Goal: Use online tool/utility: Utilize a website feature to perform a specific function

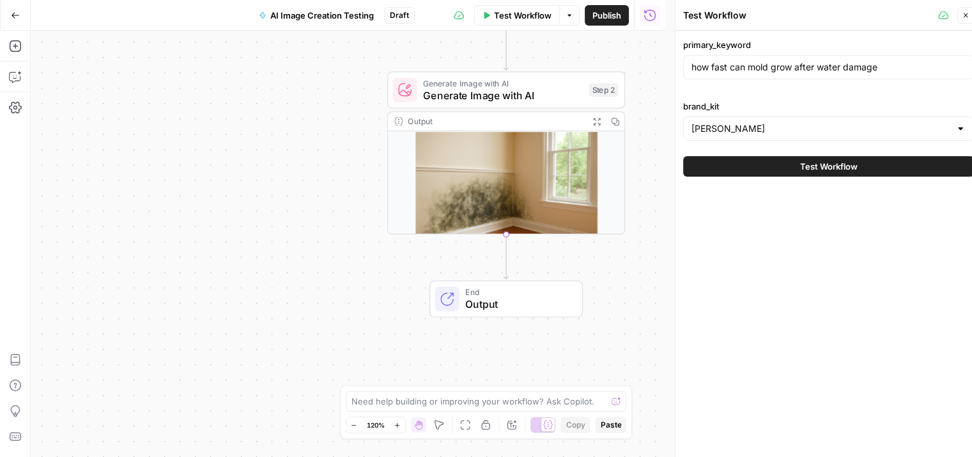
click at [963, 19] on icon "button" at bounding box center [966, 16] width 8 height 8
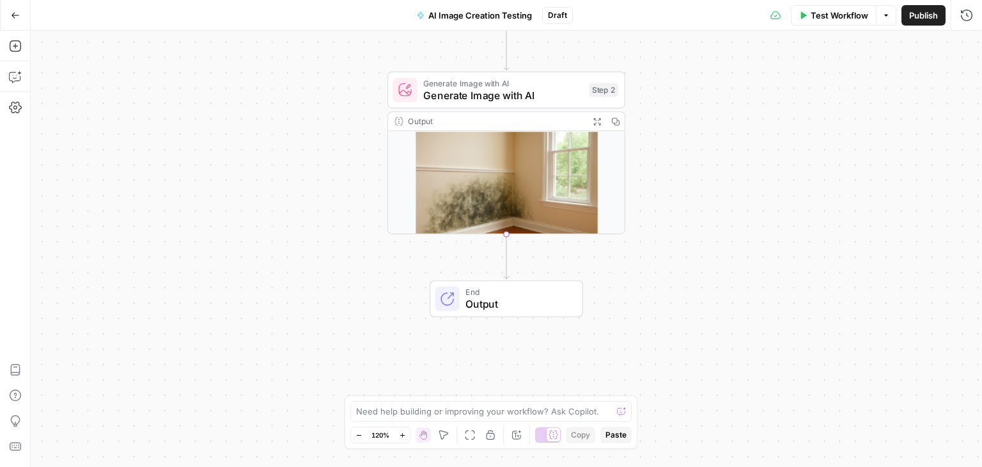
click at [818, 26] on div "Test Workflow Options Publish Run History" at bounding box center [777, 15] width 409 height 30
click at [833, 21] on span "Test Workflow" at bounding box center [840, 15] width 58 height 13
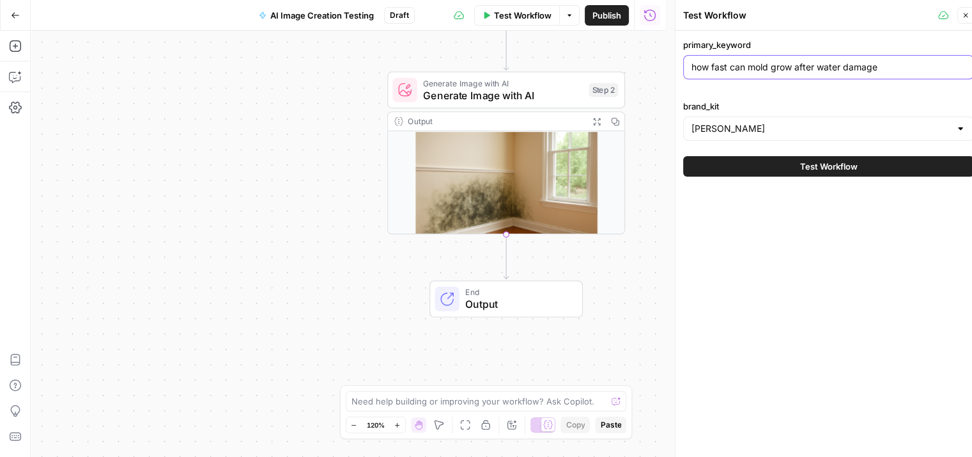
drag, startPoint x: 889, startPoint y: 65, endPoint x: 683, endPoint y: 65, distance: 205.9
click at [683, 65] on div "how fast can mold grow after water damage" at bounding box center [828, 67] width 291 height 24
paste input "t tub cover"
type input "hot tub cover"
click at [832, 162] on span "Test Workflow" at bounding box center [830, 166] width 58 height 13
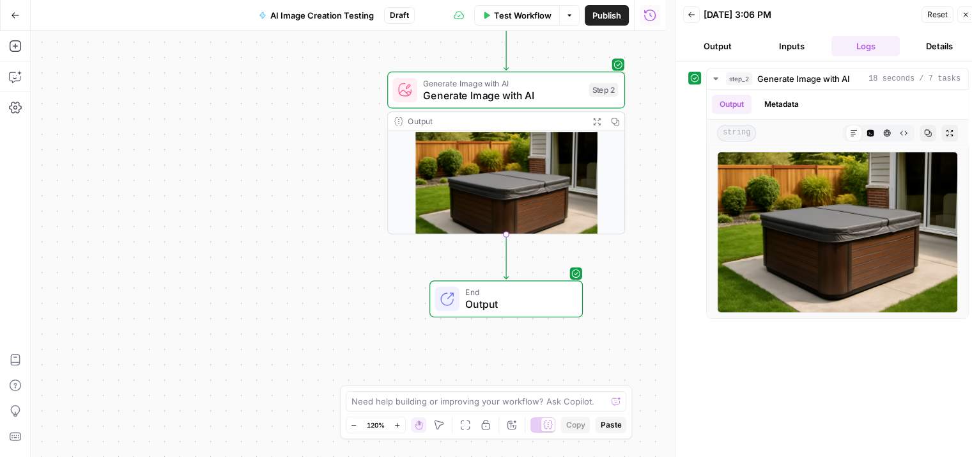
click at [936, 14] on span "Reset" at bounding box center [938, 15] width 20 height 12
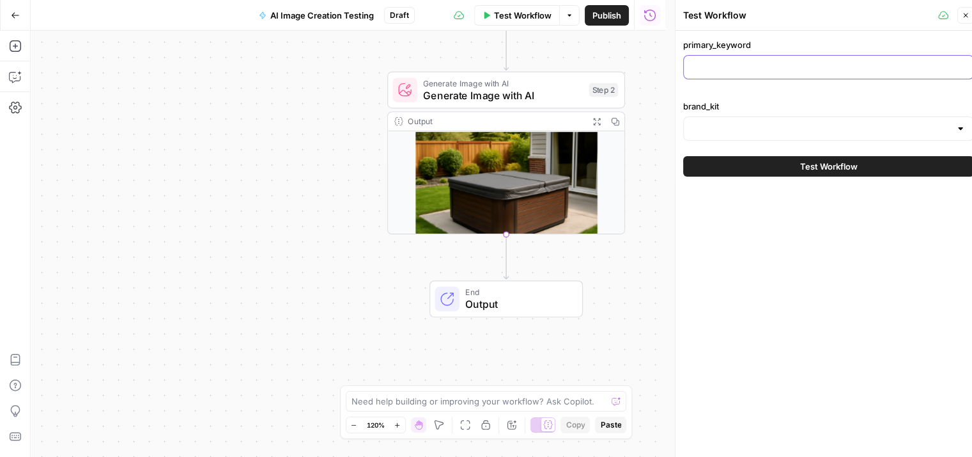
click at [808, 78] on div at bounding box center [828, 67] width 291 height 24
paste input "[PERSON_NAME]"
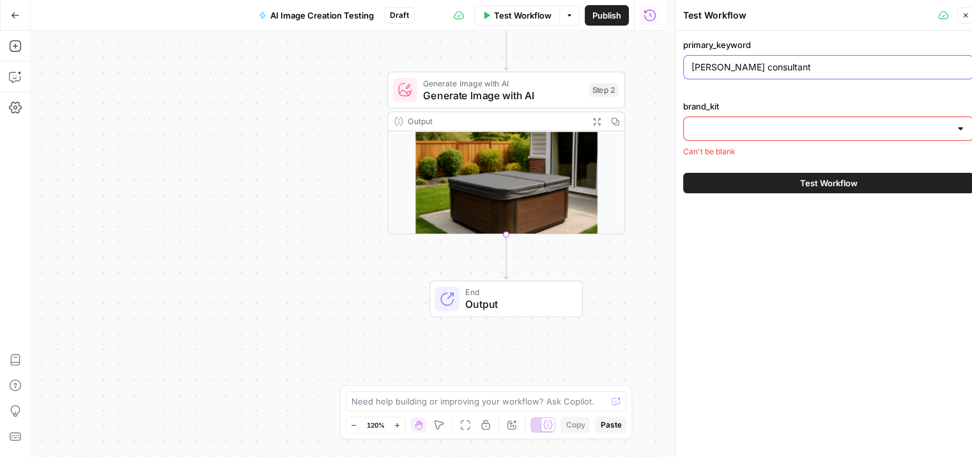
type input "[PERSON_NAME] consultant"
click at [808, 134] on div at bounding box center [828, 128] width 291 height 24
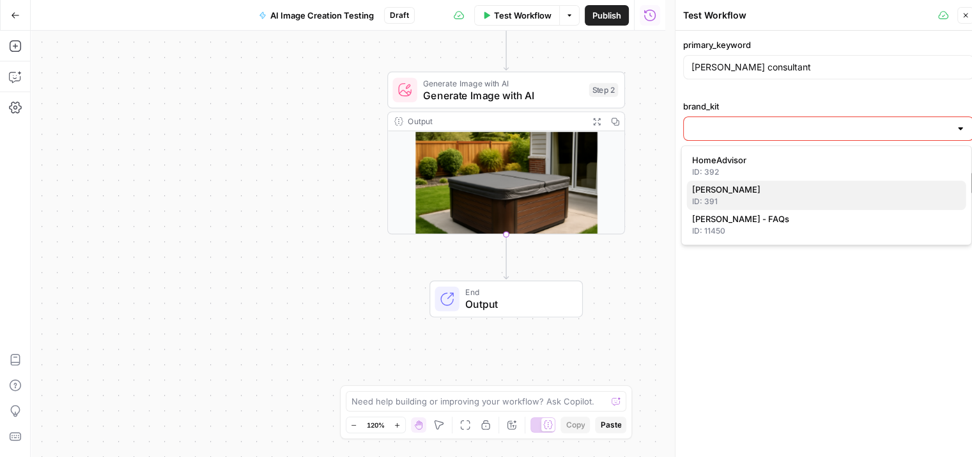
click at [771, 195] on span "[PERSON_NAME]" at bounding box center [824, 189] width 264 height 13
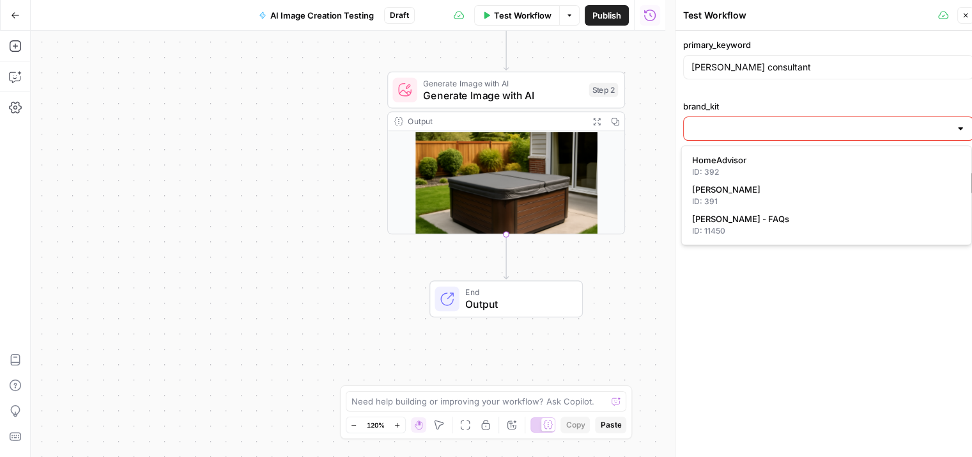
type input "[PERSON_NAME]"
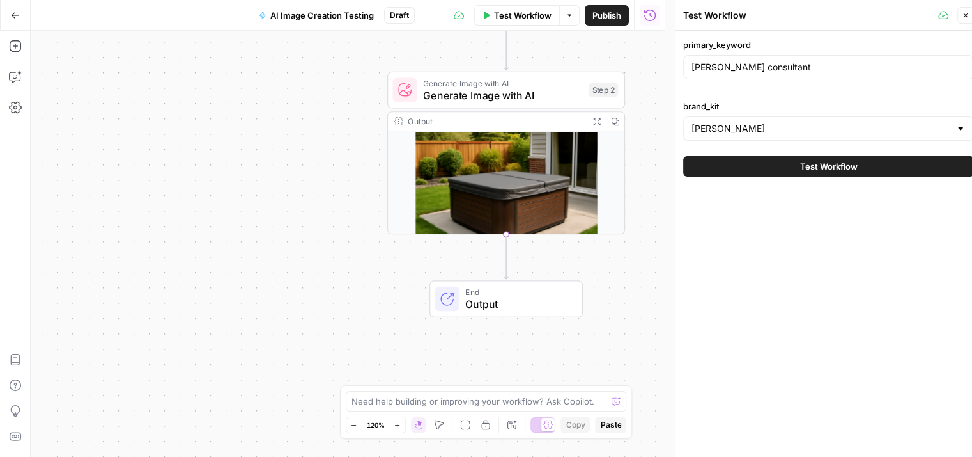
click at [803, 162] on span "Test Workflow" at bounding box center [830, 166] width 58 height 13
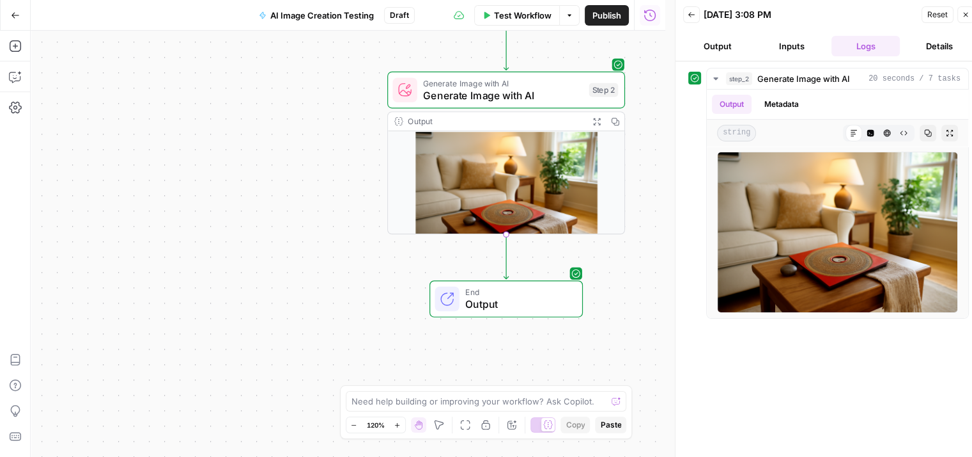
click at [933, 17] on span "Reset" at bounding box center [938, 15] width 20 height 12
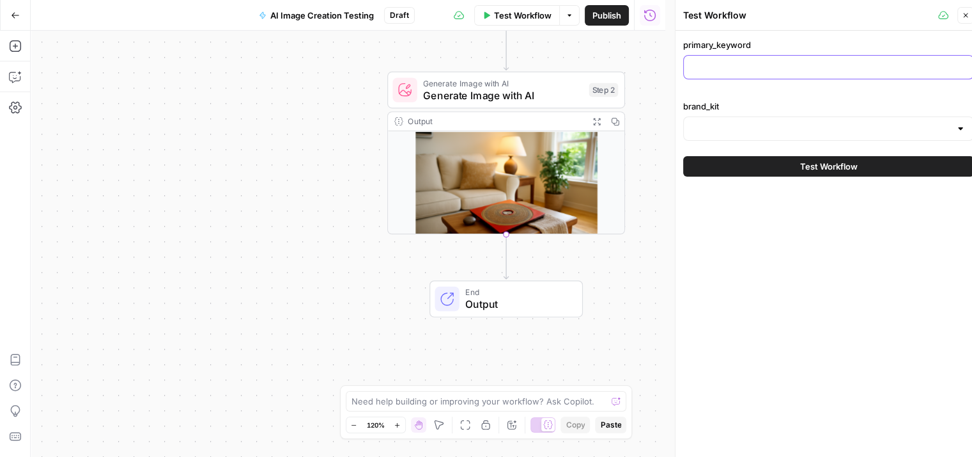
click at [808, 65] on input "primary_keyword" at bounding box center [829, 67] width 274 height 13
paste input "build a workshop"
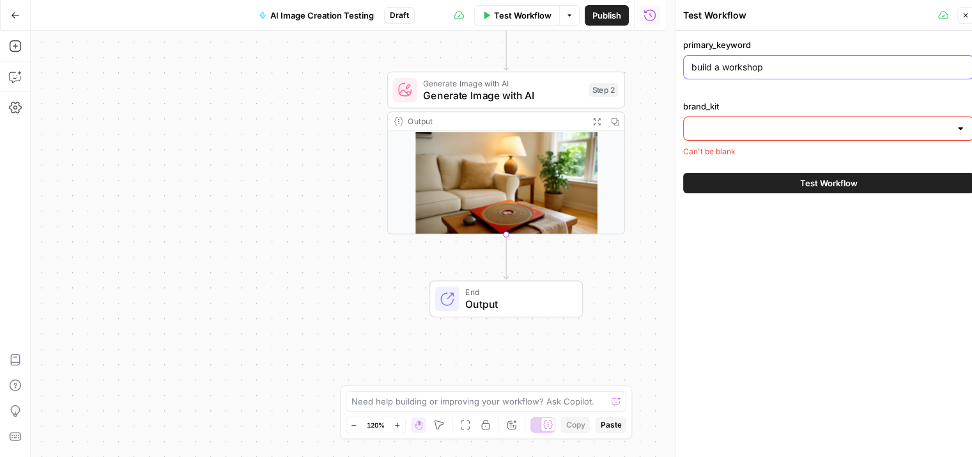
type input "build a workshop"
click at [788, 134] on div "brand_kit Can't be blank" at bounding box center [828, 129] width 291 height 58
click at [785, 128] on input "brand_kit" at bounding box center [821, 128] width 259 height 13
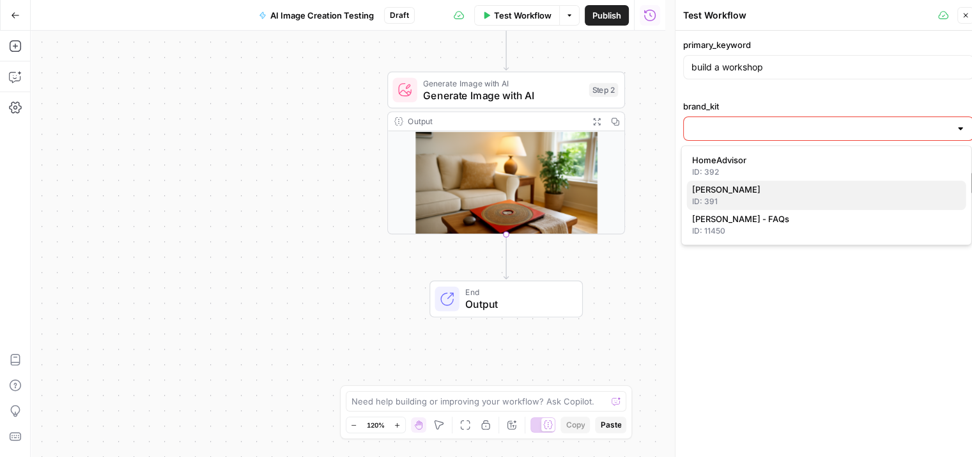
click at [785, 191] on span "[PERSON_NAME]" at bounding box center [824, 189] width 264 height 13
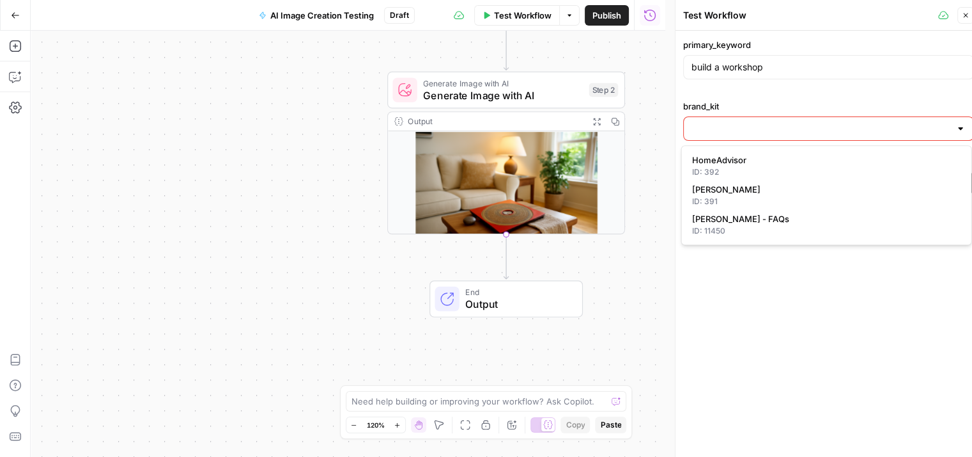
type input "[PERSON_NAME]"
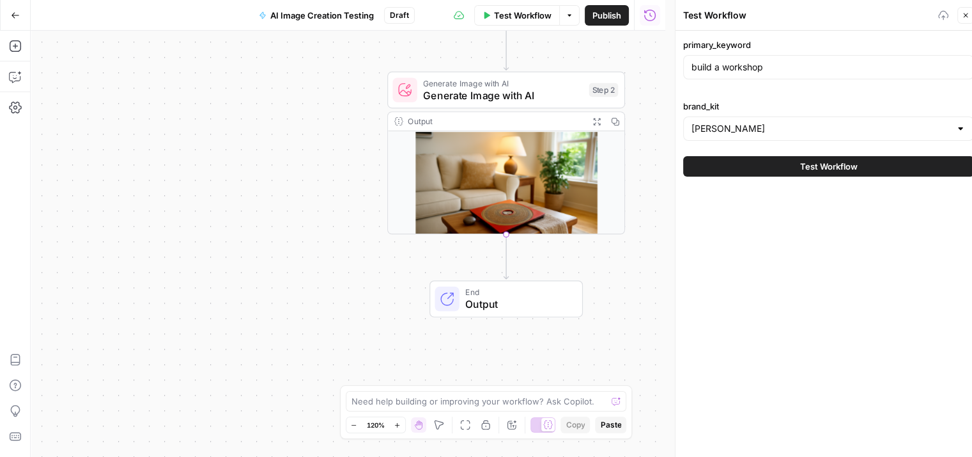
click at [816, 168] on span "Test Workflow" at bounding box center [830, 166] width 58 height 13
click at [822, 164] on span "Test Workflow" at bounding box center [830, 166] width 58 height 13
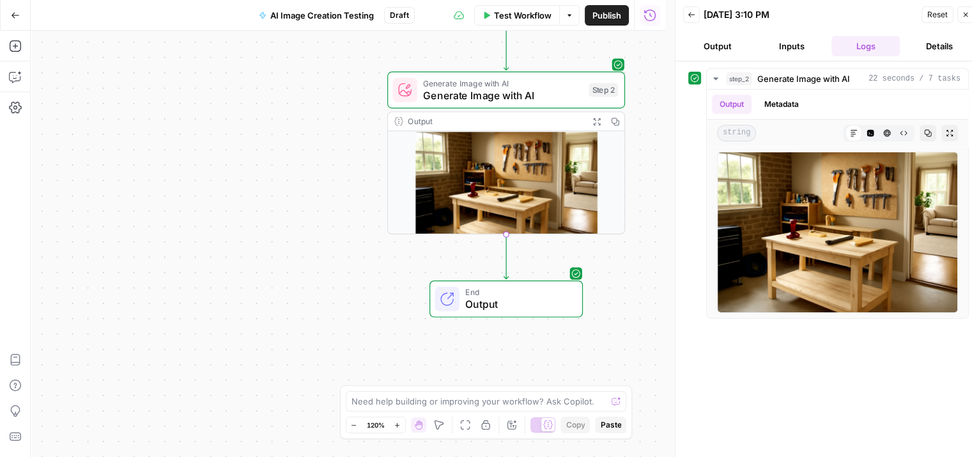
click at [664, 52] on div "Workflow Set Inputs Inputs Generate Image with AI Generate Image with AI Step 2…" at bounding box center [348, 244] width 635 height 426
click at [514, 91] on span "Generate Image with AI" at bounding box center [503, 95] width 160 height 15
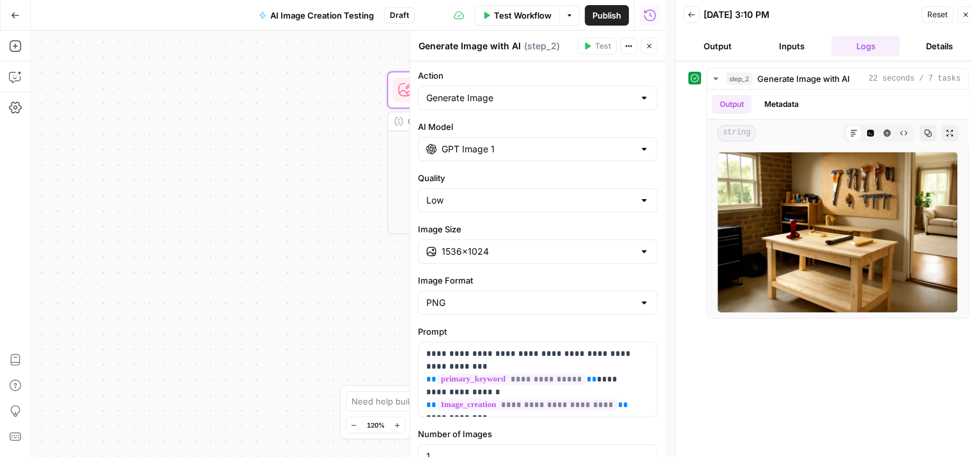
click at [639, 95] on div at bounding box center [644, 97] width 10 height 13
click at [532, 131] on span "Generate Image" at bounding box center [525, 129] width 192 height 13
type input "Generate Image"
click at [650, 46] on icon "button" at bounding box center [650, 46] width 8 height 8
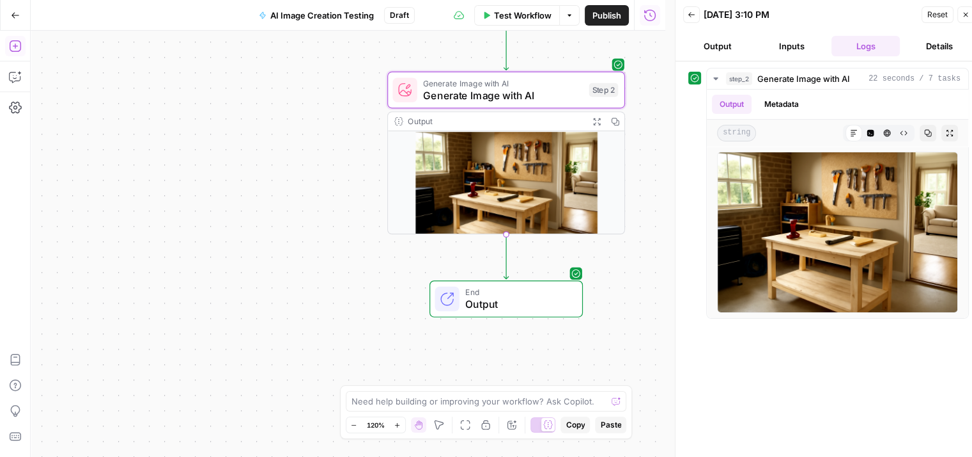
click at [932, 13] on span "Reset" at bounding box center [938, 15] width 20 height 12
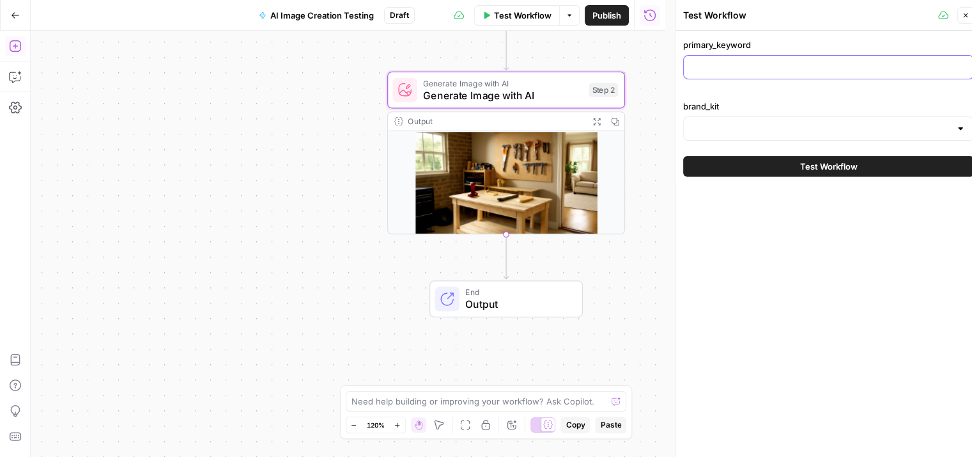
click at [786, 65] on input "primary_keyword" at bounding box center [829, 67] width 274 height 13
paste input "reverse osmosis system"
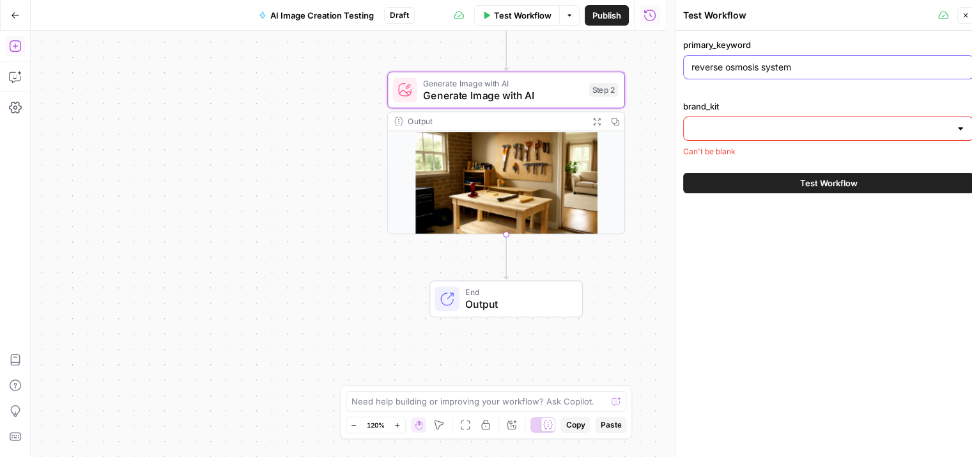
type input "reverse osmosis system"
click at [775, 121] on div at bounding box center [828, 128] width 291 height 24
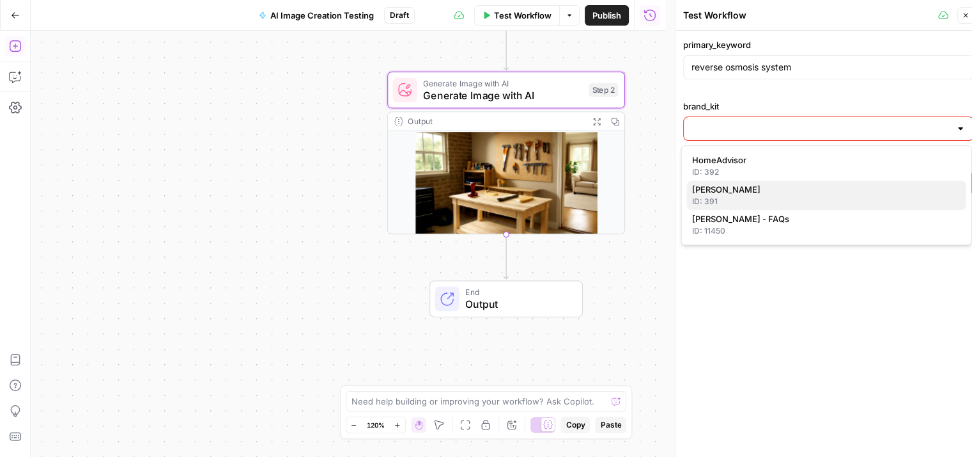
click at [713, 197] on div "ID: 391" at bounding box center [826, 202] width 269 height 12
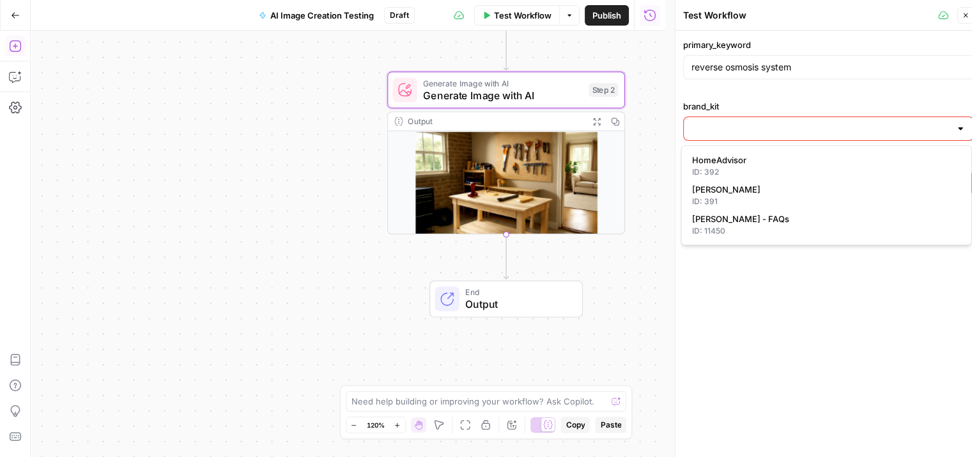
type input "[PERSON_NAME]"
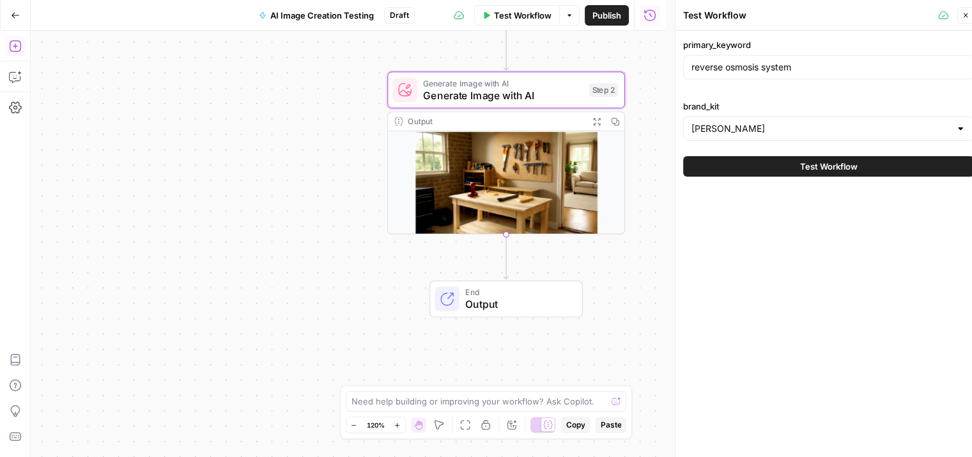
click at [740, 166] on button "Test Workflow" at bounding box center [828, 166] width 291 height 20
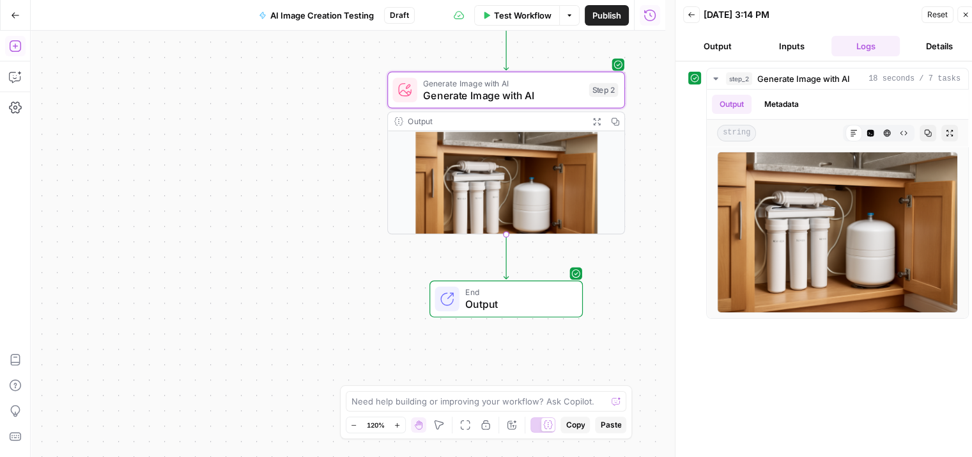
click at [936, 10] on button "Reset" at bounding box center [938, 14] width 32 height 17
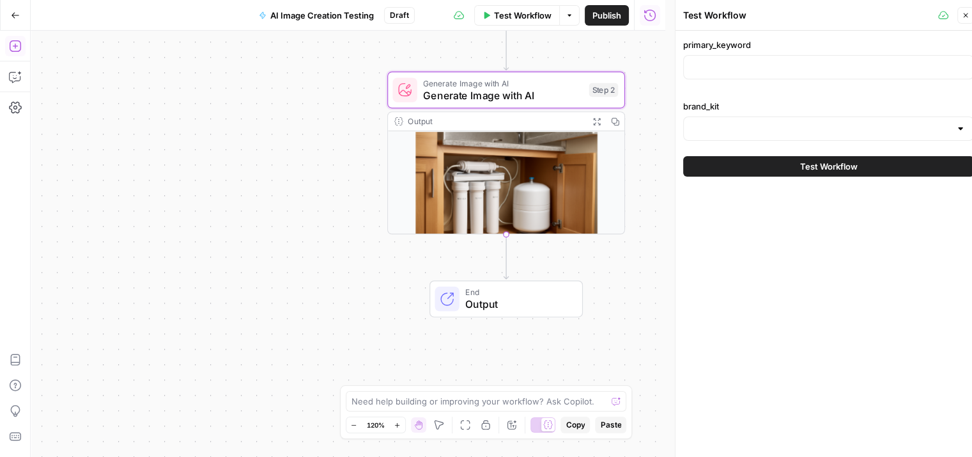
click at [750, 56] on div at bounding box center [828, 67] width 291 height 24
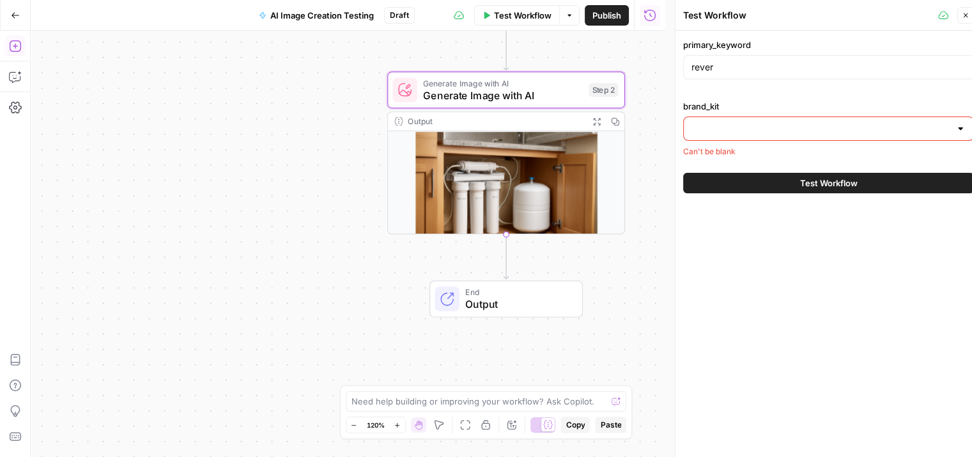
drag, startPoint x: 729, startPoint y: 58, endPoint x: 726, endPoint y: 72, distance: 14.9
click at [689, 66] on div "rever" at bounding box center [828, 67] width 291 height 24
drag, startPoint x: 722, startPoint y: 72, endPoint x: 660, endPoint y: 66, distance: 62.9
click at [660, 66] on body "[PERSON_NAME] New Home Browse Your Data Usage Settings Recent Grids Task Tail N…" at bounding box center [486, 228] width 972 height 457
click at [712, 65] on input "rever" at bounding box center [829, 67] width 274 height 13
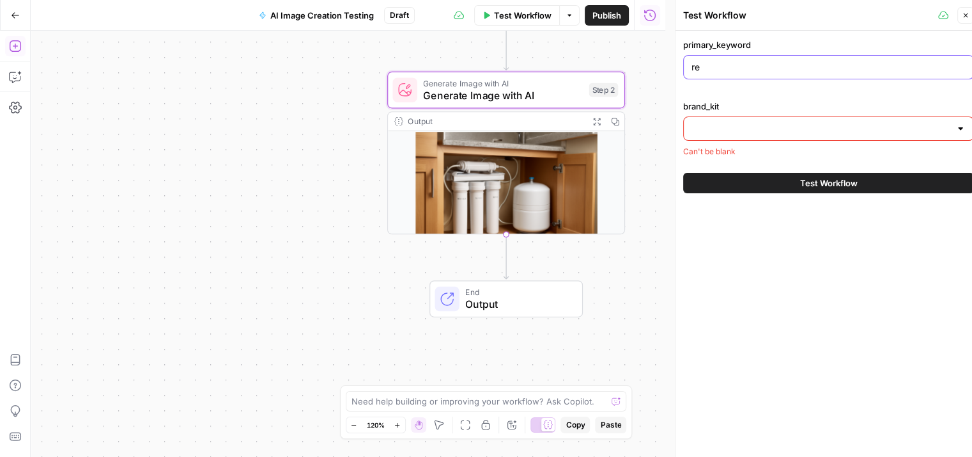
type input "r"
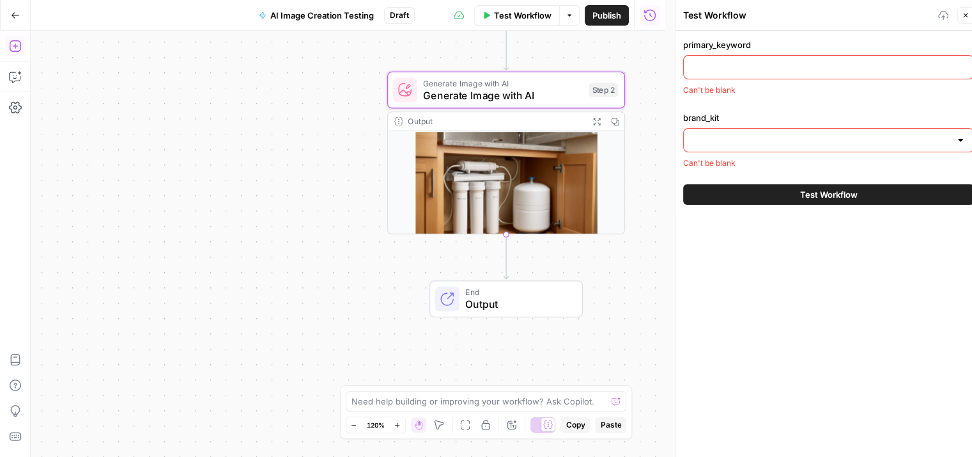
paste input "text"
paste input "roof heating cable installation"
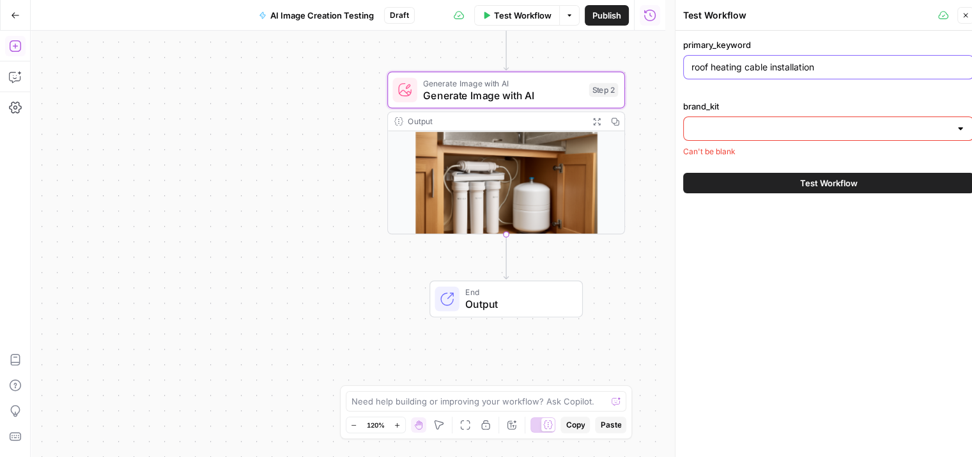
type input "roof heating cable installation"
click at [783, 123] on input "brand_kit" at bounding box center [821, 128] width 259 height 13
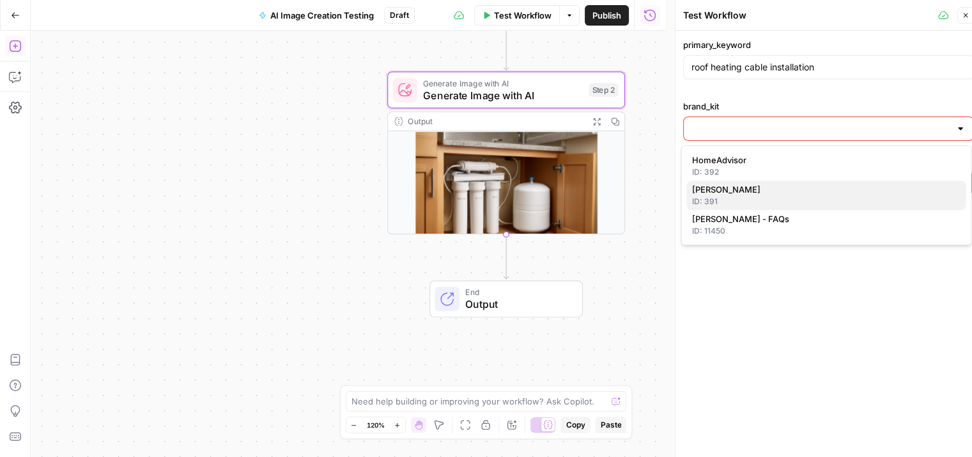
click at [747, 194] on span "[PERSON_NAME]" at bounding box center [824, 189] width 264 height 13
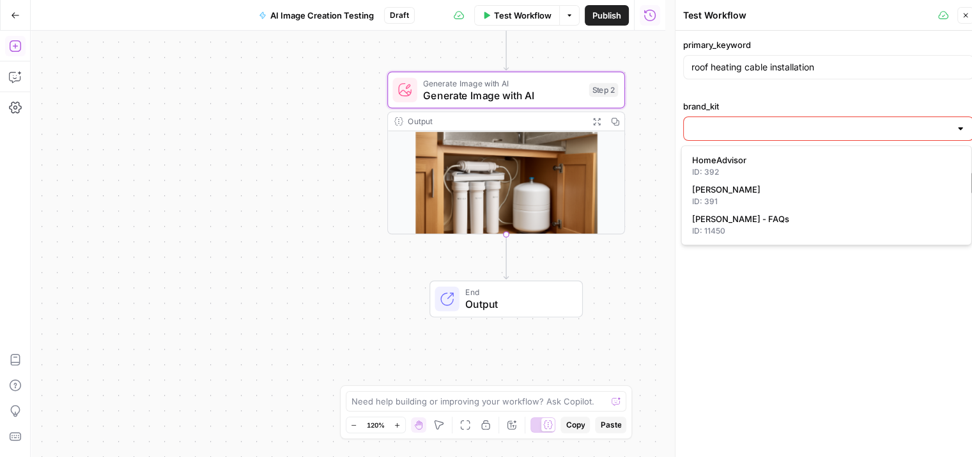
type input "[PERSON_NAME]"
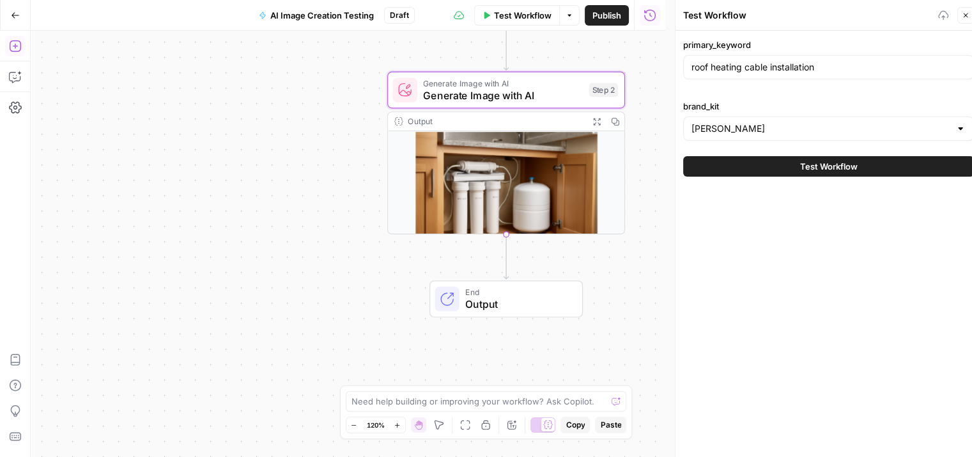
click at [807, 157] on button "Test Workflow" at bounding box center [828, 166] width 291 height 20
click at [821, 166] on span "Test Workflow" at bounding box center [830, 166] width 58 height 13
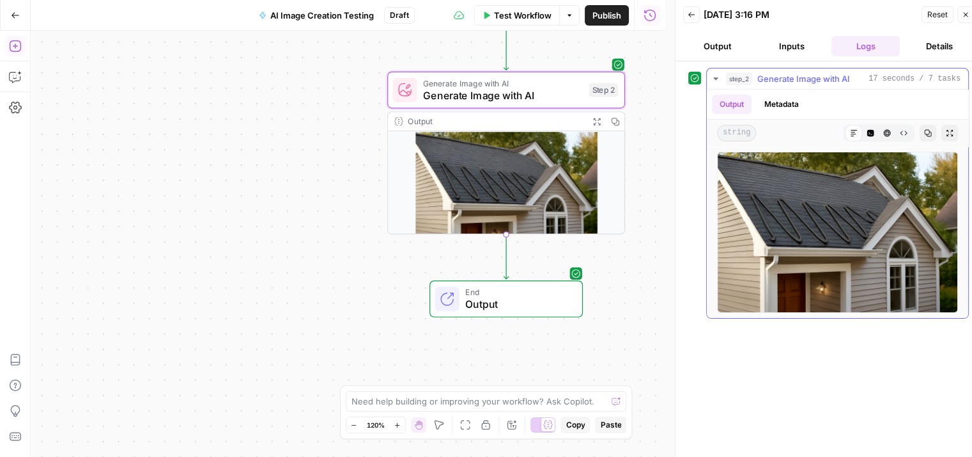
drag, startPoint x: 804, startPoint y: 180, endPoint x: 779, endPoint y: 157, distance: 34.4
click at [779, 157] on img at bounding box center [837, 232] width 241 height 161
click at [938, 15] on span "Reset" at bounding box center [938, 15] width 20 height 12
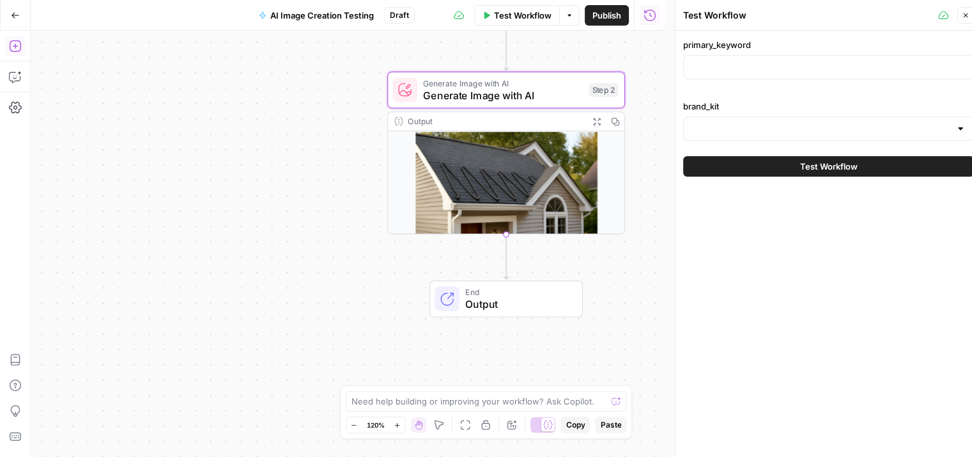
click at [806, 87] on div "primary_keyword brand_kit" at bounding box center [828, 89] width 291 height 102
click at [806, 72] on input "primary_keyword" at bounding box center [829, 67] width 274 height 13
paste input "automatic gate repair"
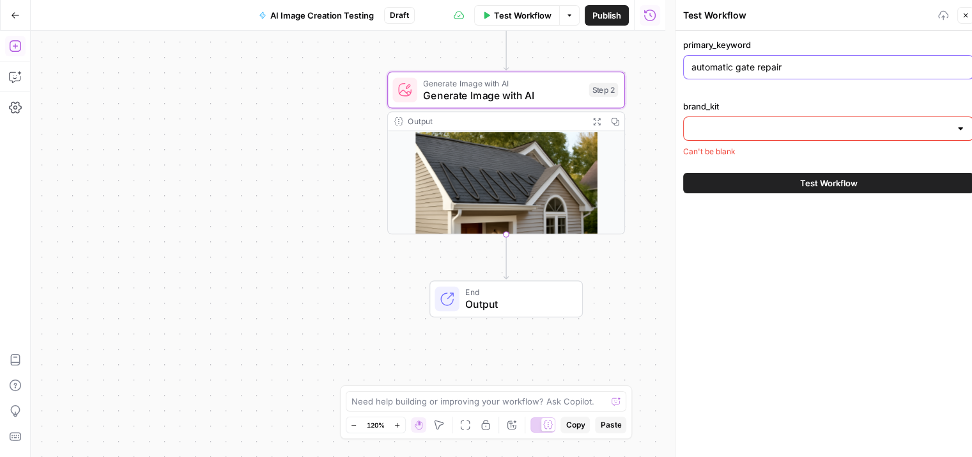
type input "automatic gate repair"
click at [797, 129] on input "brand_kit" at bounding box center [821, 128] width 259 height 13
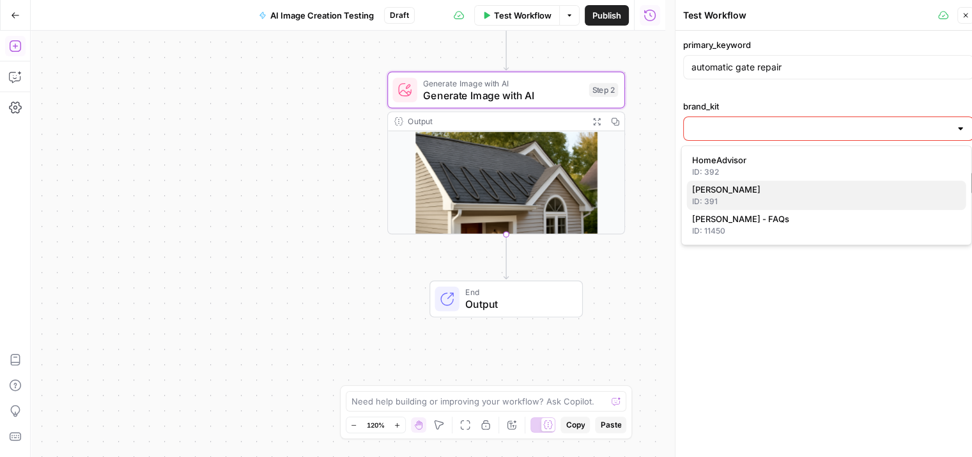
click at [762, 201] on div "ID: 391" at bounding box center [826, 202] width 269 height 12
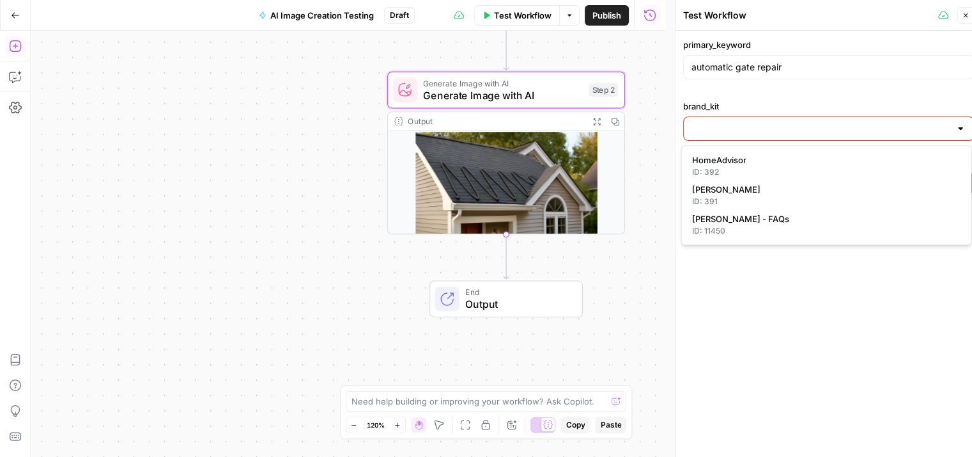
type input "[PERSON_NAME]"
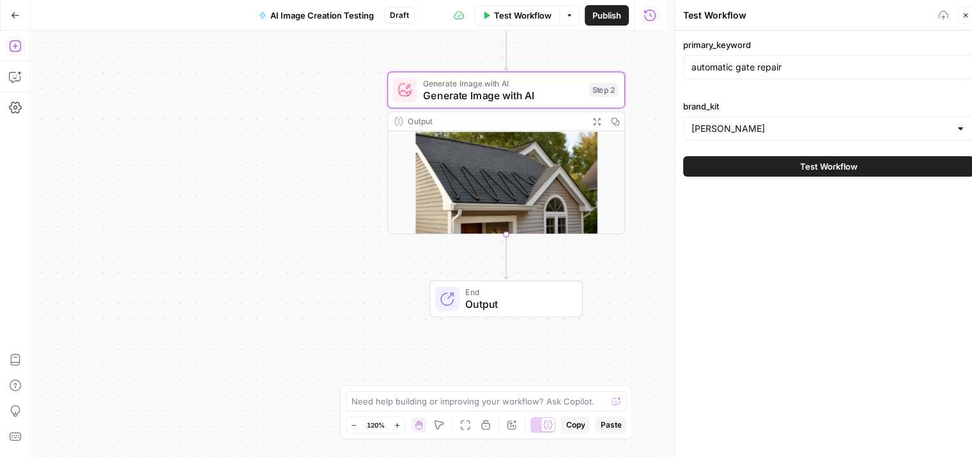
click at [795, 164] on button "Test Workflow" at bounding box center [828, 166] width 291 height 20
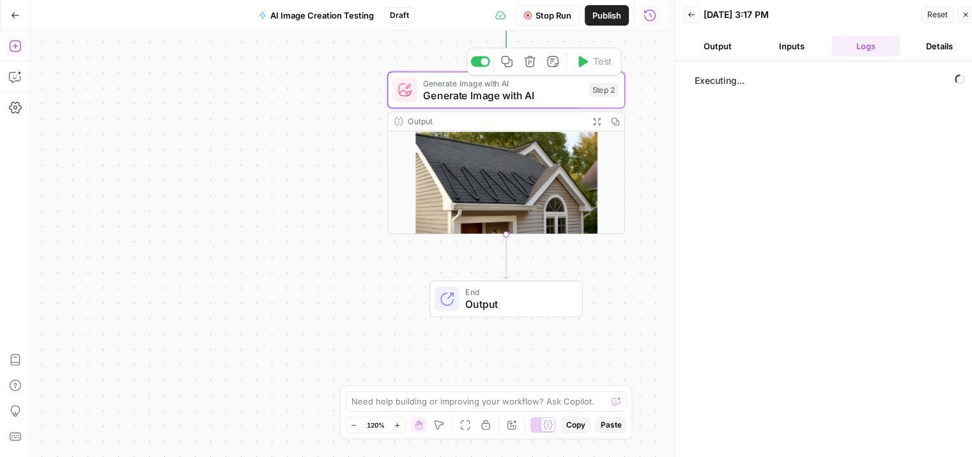
click at [532, 100] on span "Generate Image with AI" at bounding box center [503, 95] width 160 height 15
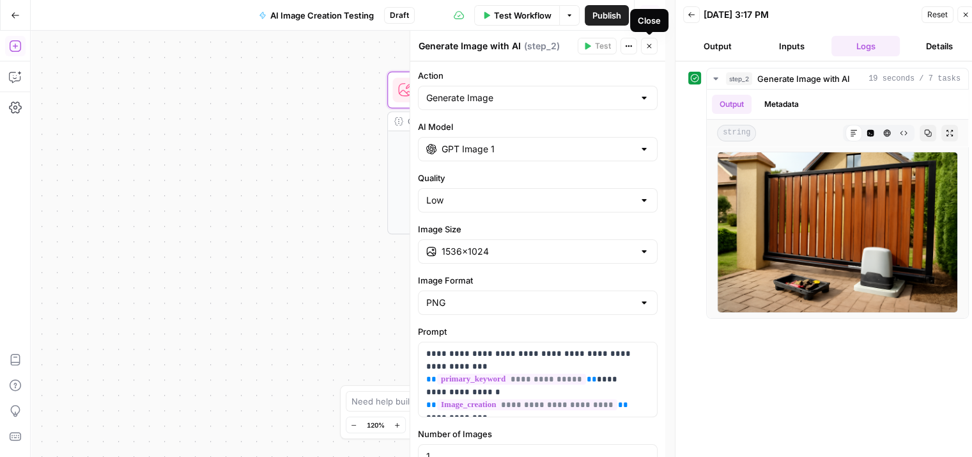
click at [655, 43] on button "Close" at bounding box center [649, 46] width 17 height 17
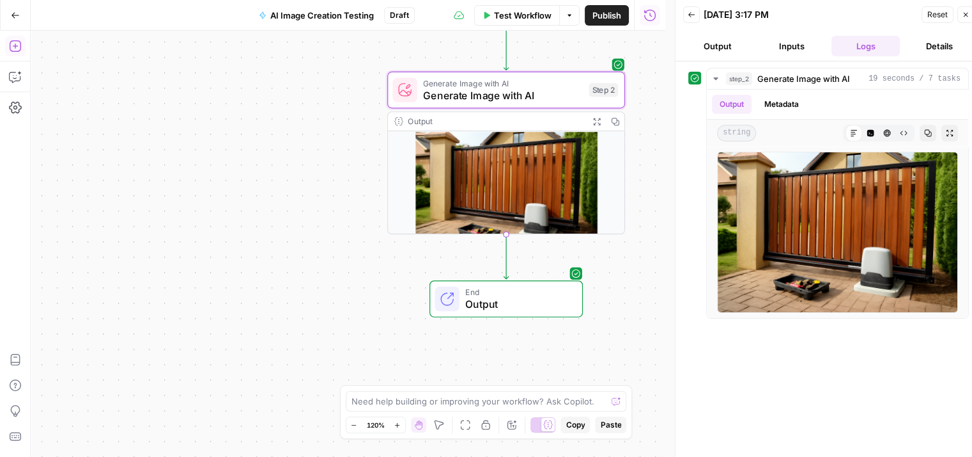
click at [928, 15] on span "Reset" at bounding box center [938, 15] width 20 height 12
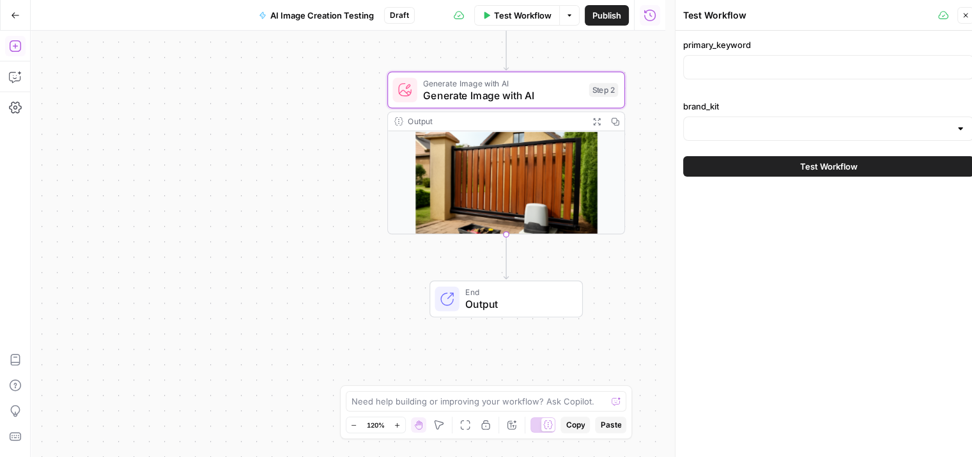
click at [742, 57] on div at bounding box center [828, 67] width 291 height 24
paste input "screened in porch"
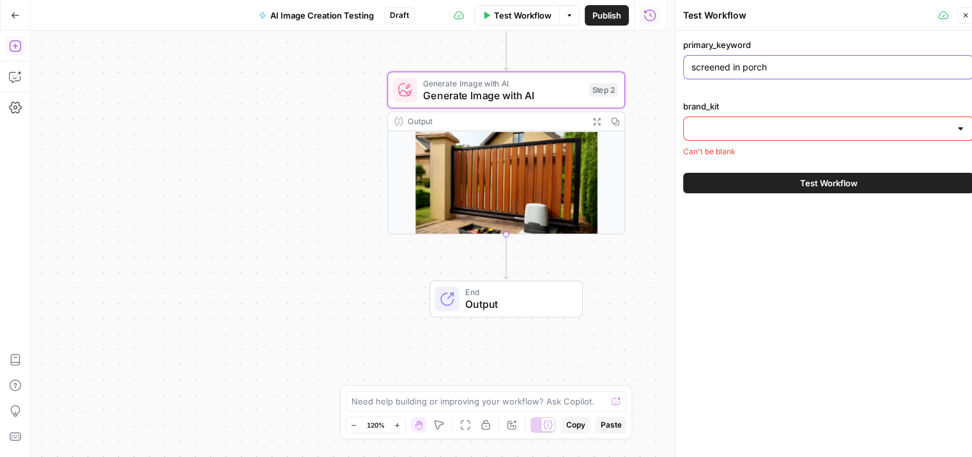
type input "screened in porch"
click at [785, 134] on div at bounding box center [828, 128] width 291 height 24
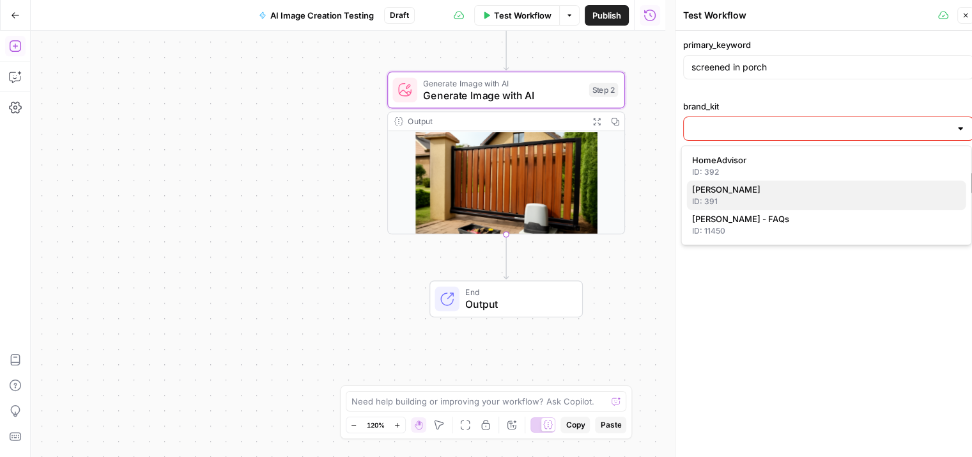
click at [751, 192] on span "[PERSON_NAME]" at bounding box center [824, 189] width 264 height 13
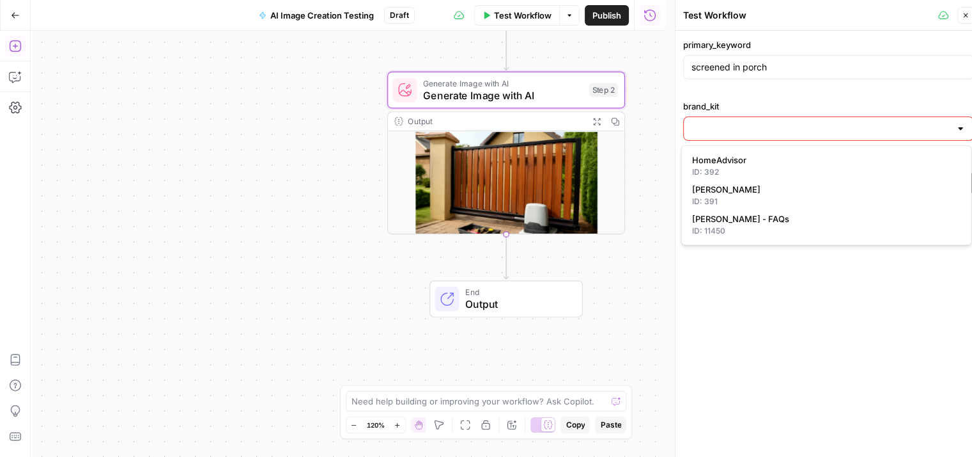
type input "[PERSON_NAME]"
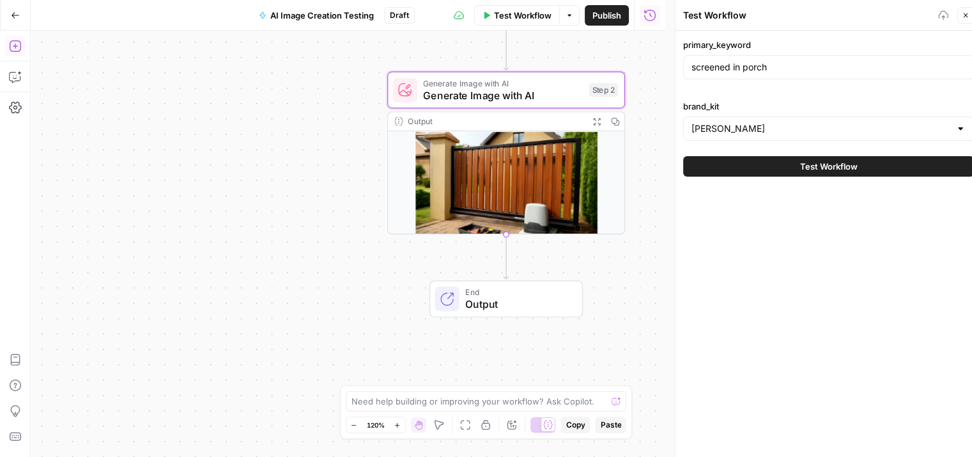
click at [793, 173] on button "Test Workflow" at bounding box center [828, 166] width 291 height 20
click at [850, 170] on span "Test Workflow" at bounding box center [830, 166] width 58 height 13
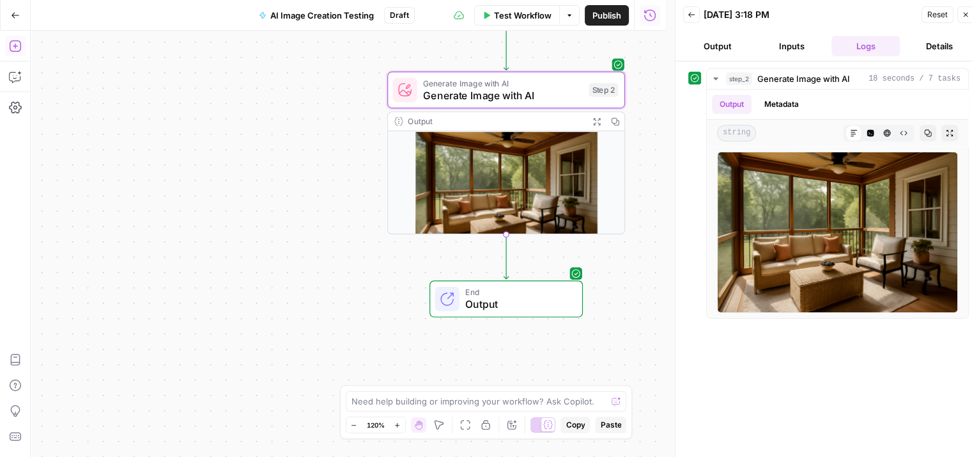
click at [13, 13] on icon "button" at bounding box center [15, 15] width 9 height 9
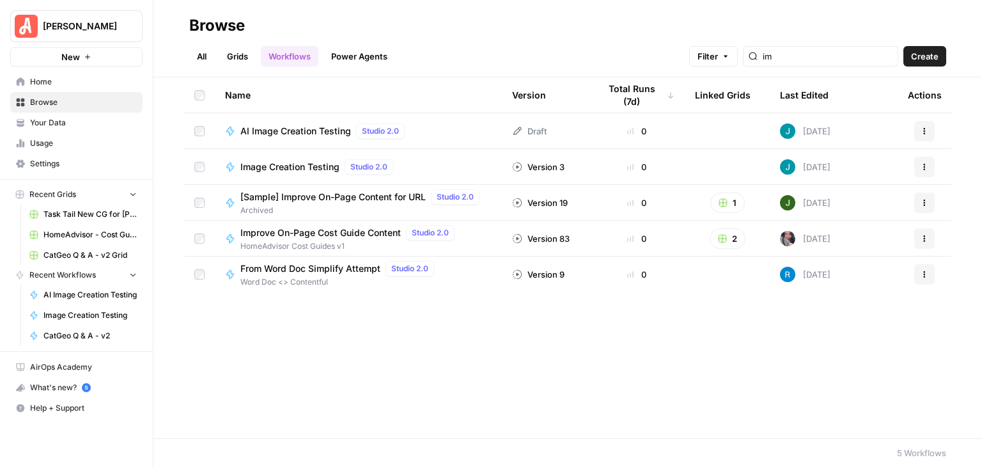
click at [66, 19] on button "[PERSON_NAME]" at bounding box center [76, 26] width 132 height 32
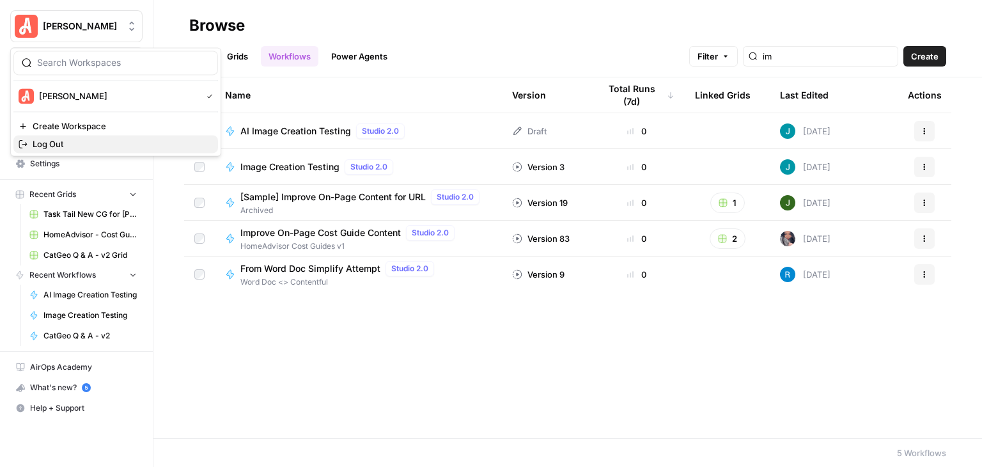
click at [105, 141] on span "Log Out" at bounding box center [120, 143] width 175 height 13
